Goal: Information Seeking & Learning: Learn about a topic

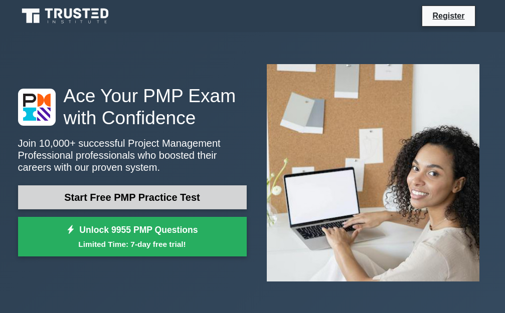
click at [119, 197] on link "Start Free PMP Practice Test" at bounding box center [132, 197] width 228 height 24
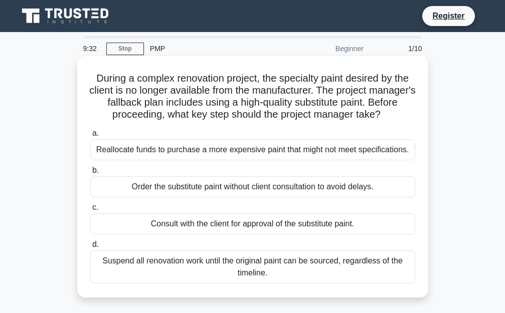
click at [218, 220] on div "Consult with the client for approval of the substitute paint." at bounding box center [252, 223] width 325 height 21
click at [90, 211] on input "c. Consult with the client for approval of the substitute paint." at bounding box center [90, 207] width 0 height 7
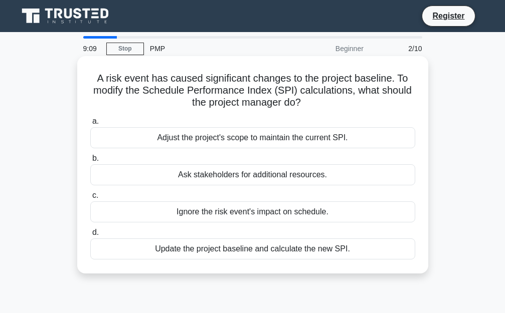
click at [193, 176] on div "Ask stakeholders for additional resources." at bounding box center [252, 174] width 325 height 21
click at [90, 162] on input "b. Ask stakeholders for additional resources." at bounding box center [90, 158] width 0 height 7
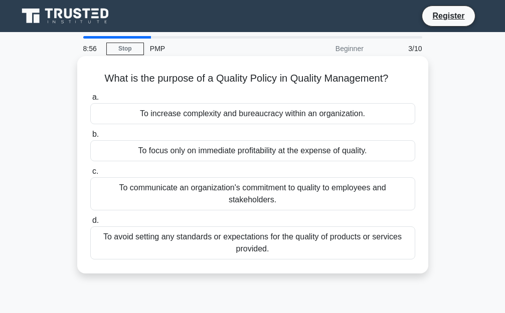
click at [177, 188] on div "To communicate an organization's commitment to quality to employees and stakeho…" at bounding box center [252, 193] width 325 height 33
click at [90, 175] on input "c. To communicate an organization's commitment to quality to employees and stak…" at bounding box center [90, 171] width 0 height 7
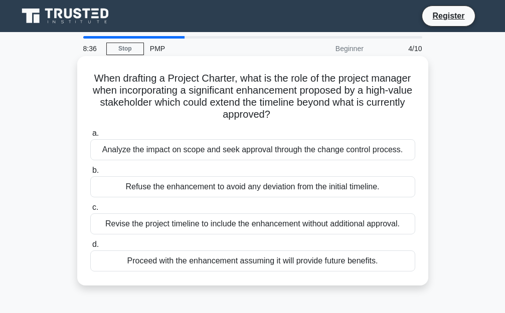
click at [191, 223] on div "Revise the project timeline to include the enhancement without additional appro…" at bounding box center [252, 223] width 325 height 21
click at [90, 211] on input "c. Revise the project timeline to include the enhancement without additional ap…" at bounding box center [90, 207] width 0 height 7
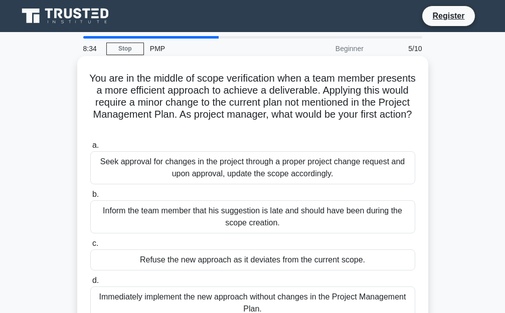
click at [215, 216] on div "Inform the team member that his suggestion is late and should have been during …" at bounding box center [252, 216] width 325 height 33
click at [90, 198] on input "b. Inform the team member that his suggestion is late and should have been duri…" at bounding box center [90, 194] width 0 height 7
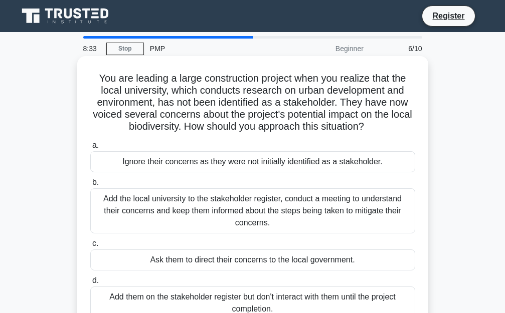
click at [213, 202] on div "Add the local university to the stakeholder register, conduct a meeting to unde…" at bounding box center [252, 210] width 325 height 45
click at [90, 186] on input "b. Add the local university to the stakeholder register, conduct a meeting to u…" at bounding box center [90, 182] width 0 height 7
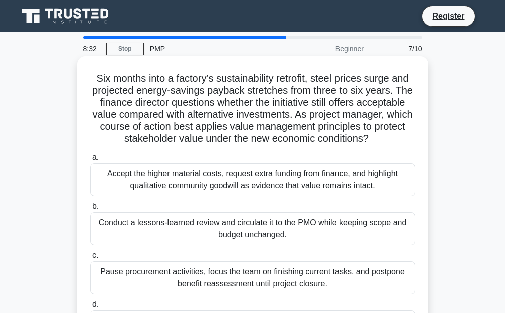
click at [206, 174] on div "Accept the higher material costs, request extra funding from finance, and highl…" at bounding box center [252, 179] width 325 height 33
click at [90, 161] on input "a. Accept the higher material costs, request extra funding from finance, and hi…" at bounding box center [90, 157] width 0 height 7
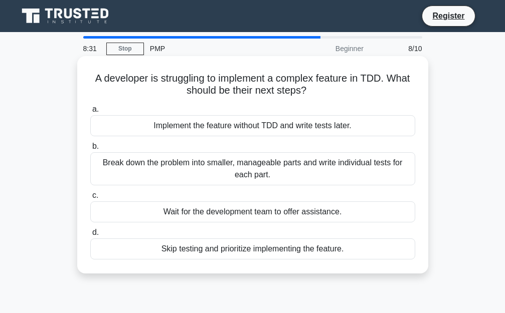
click at [207, 246] on div "Skip testing and prioritize implementing the feature." at bounding box center [252, 248] width 325 height 21
click at [90, 236] on input "d. Skip testing and prioritize implementing the feature." at bounding box center [90, 232] width 0 height 7
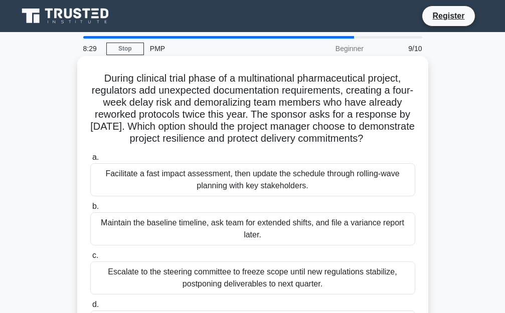
click at [193, 236] on div "Maintain the baseline timeline, ask team for extended shifts, and file a varian…" at bounding box center [252, 228] width 325 height 33
click at [90, 210] on input "b. Maintain the baseline timeline, ask team for extended shifts, and file a var…" at bounding box center [90, 206] width 0 height 7
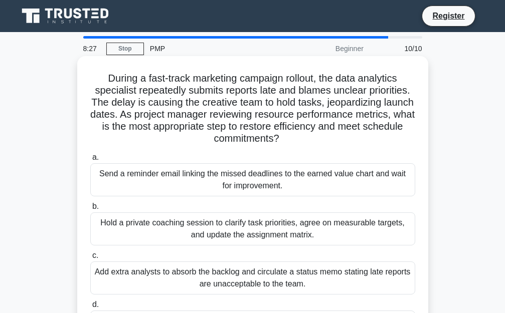
click at [222, 177] on div "Send a reminder email linking the missed deadlines to the earned value chart an…" at bounding box center [252, 179] width 325 height 33
click at [90, 161] on input "a. Send a reminder email linking the missed deadlines to the earned value chart…" at bounding box center [90, 157] width 0 height 7
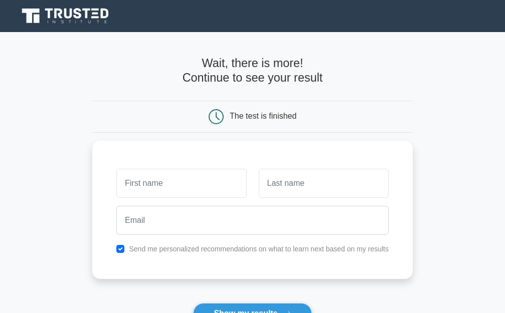
scroll to position [67, 0]
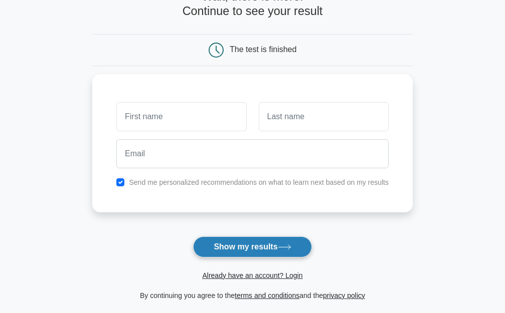
click at [233, 247] on button "Show my results" at bounding box center [252, 246] width 118 height 21
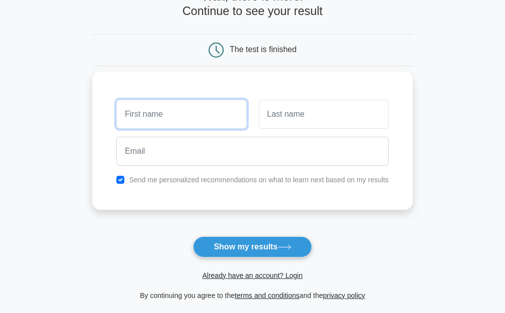
click at [124, 113] on input "text" at bounding box center [181, 114] width 130 height 29
type input "wayne"
click at [193, 236] on button "Show my results" at bounding box center [252, 246] width 118 height 21
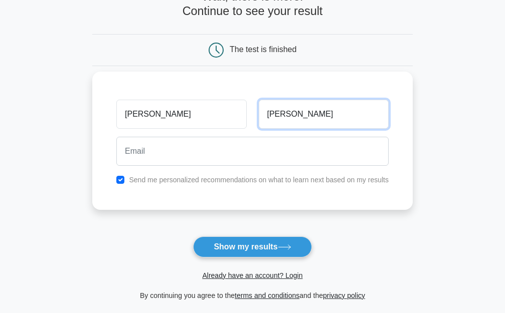
type input "ndungu"
click at [193, 236] on button "Show my results" at bounding box center [252, 246] width 118 height 21
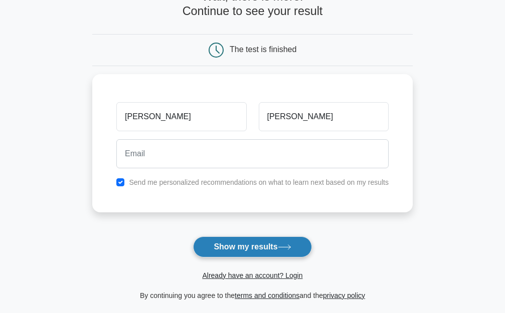
click at [261, 250] on button "Show my results" at bounding box center [252, 246] width 118 height 21
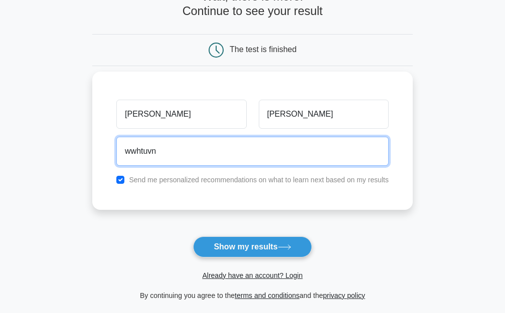
click at [193, 236] on button "Show my results" at bounding box center [252, 246] width 118 height 21
type input "wwhtuvn@gmail.com"
click at [193, 236] on button "Show my results" at bounding box center [252, 246] width 118 height 21
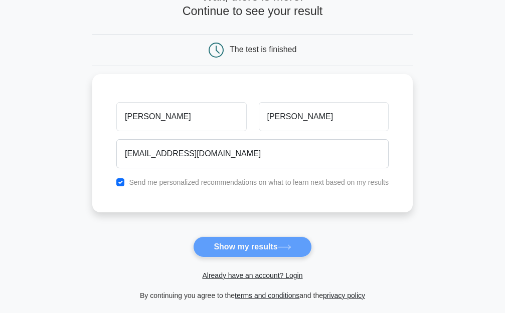
click at [231, 247] on form "Wait, there is more! Continue to see your result The test is finished wayne ndu…" at bounding box center [252, 145] width 320 height 312
